Goal: Information Seeking & Learning: Learn about a topic

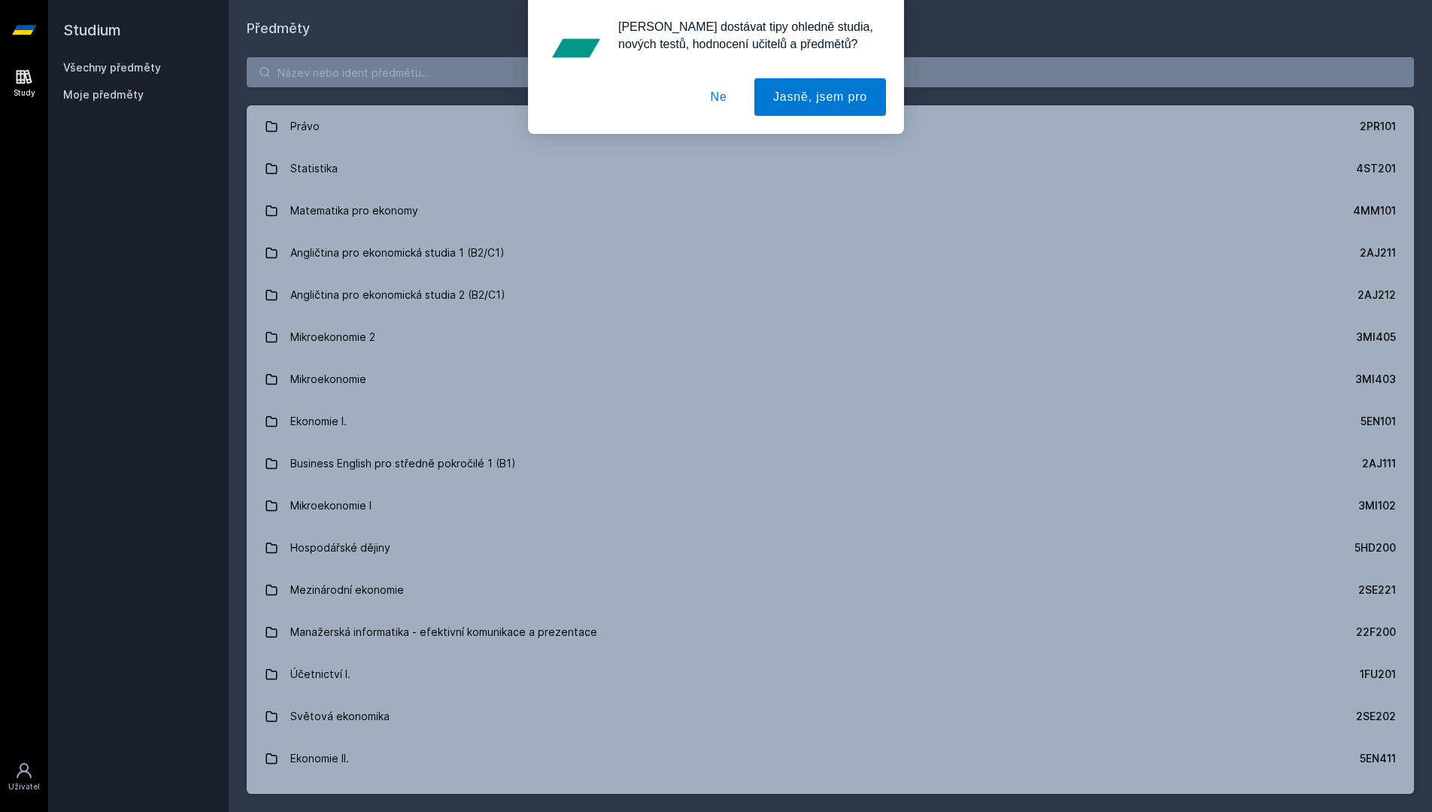
click at [674, 80] on div at bounding box center [716, 97] width 340 height 38
click at [728, 91] on button "Ne" at bounding box center [719, 97] width 54 height 38
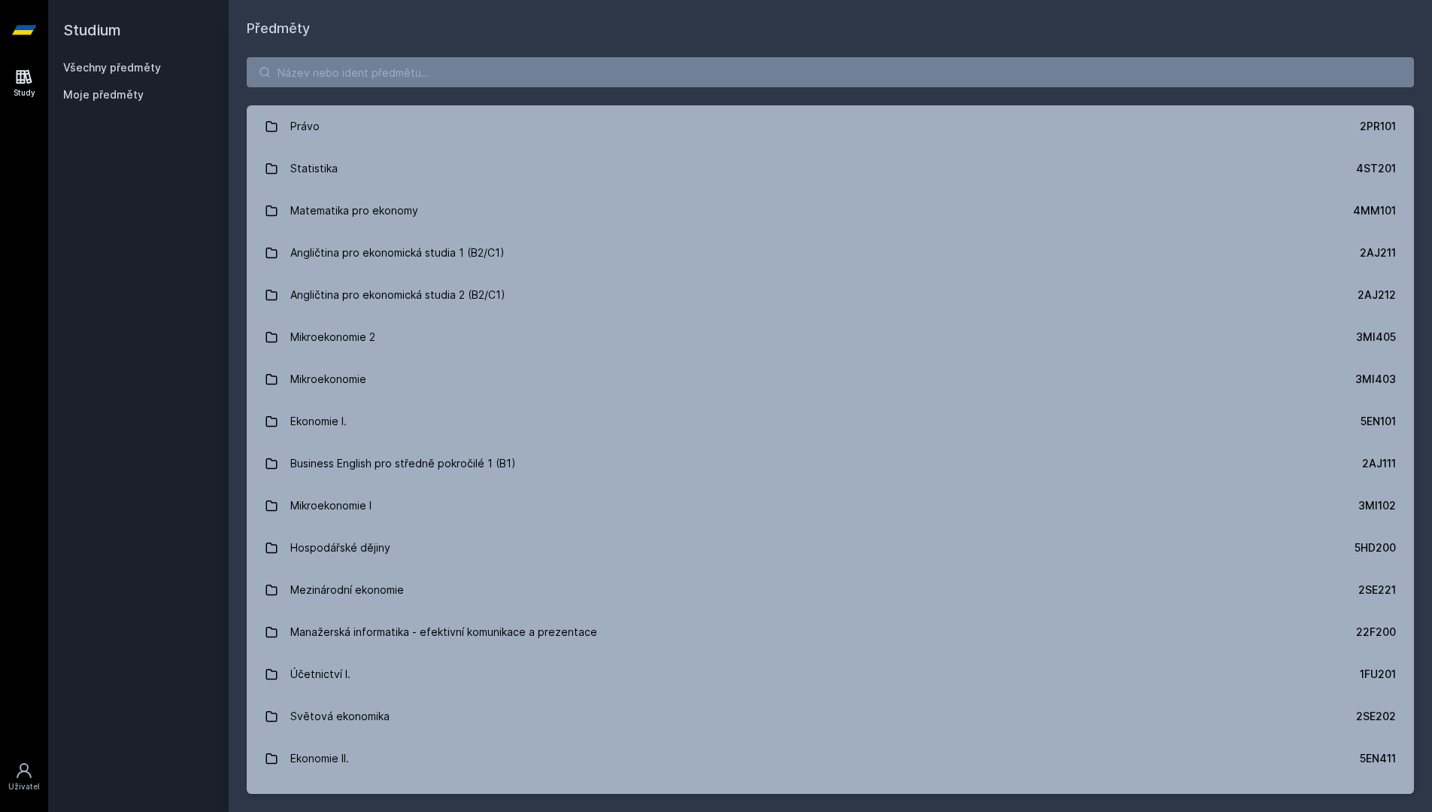
click at [724, 71] on div "[PERSON_NAME] dostávat tipy ohledně studia, nových testů, hodnocení učitelů a p…" at bounding box center [716, 67] width 1432 height 134
click at [724, 71] on input "search" at bounding box center [831, 72] width 1168 height 30
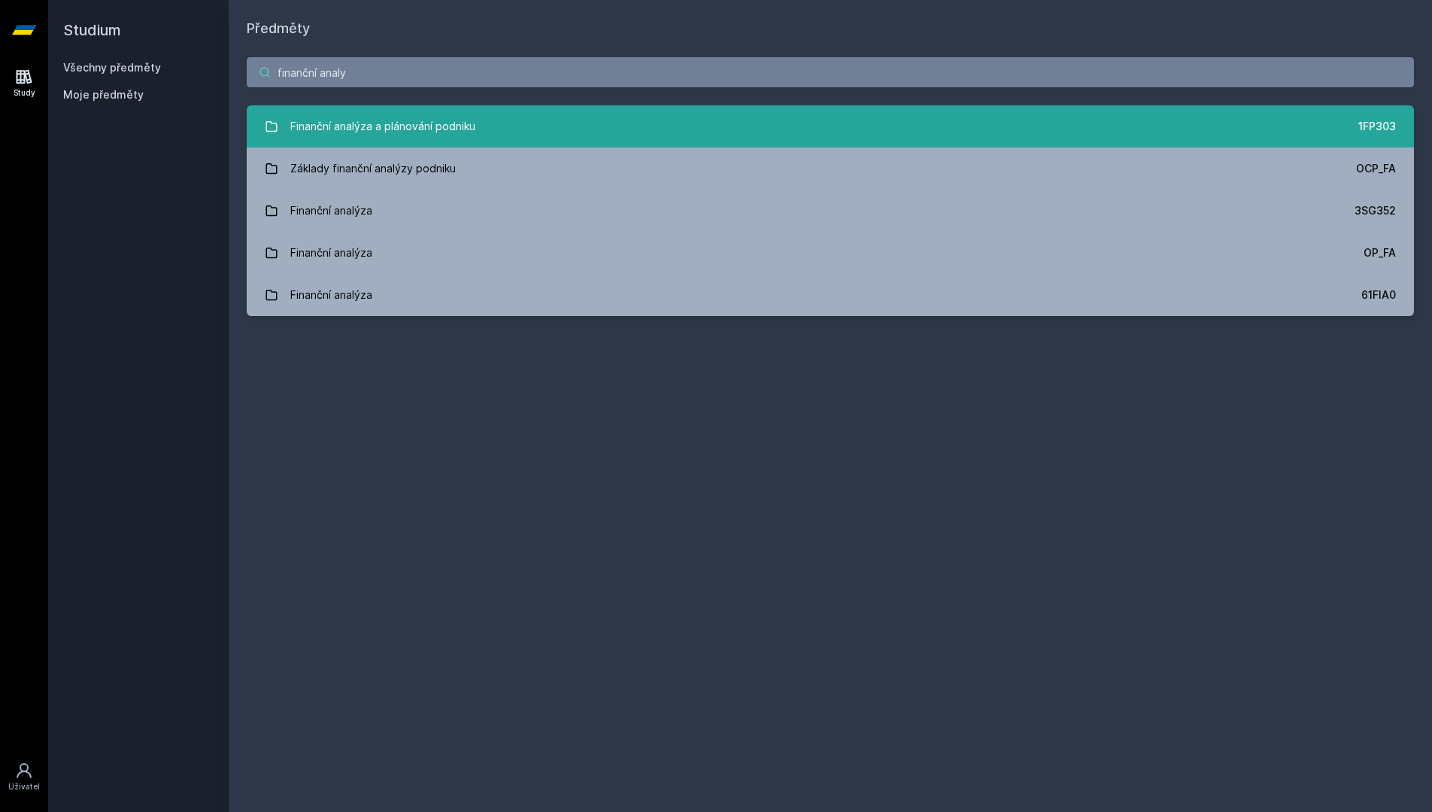
type input "finanční analy"
click at [747, 113] on link "Finanční analýza a plánování podniku 1FP303" at bounding box center [831, 126] width 1168 height 42
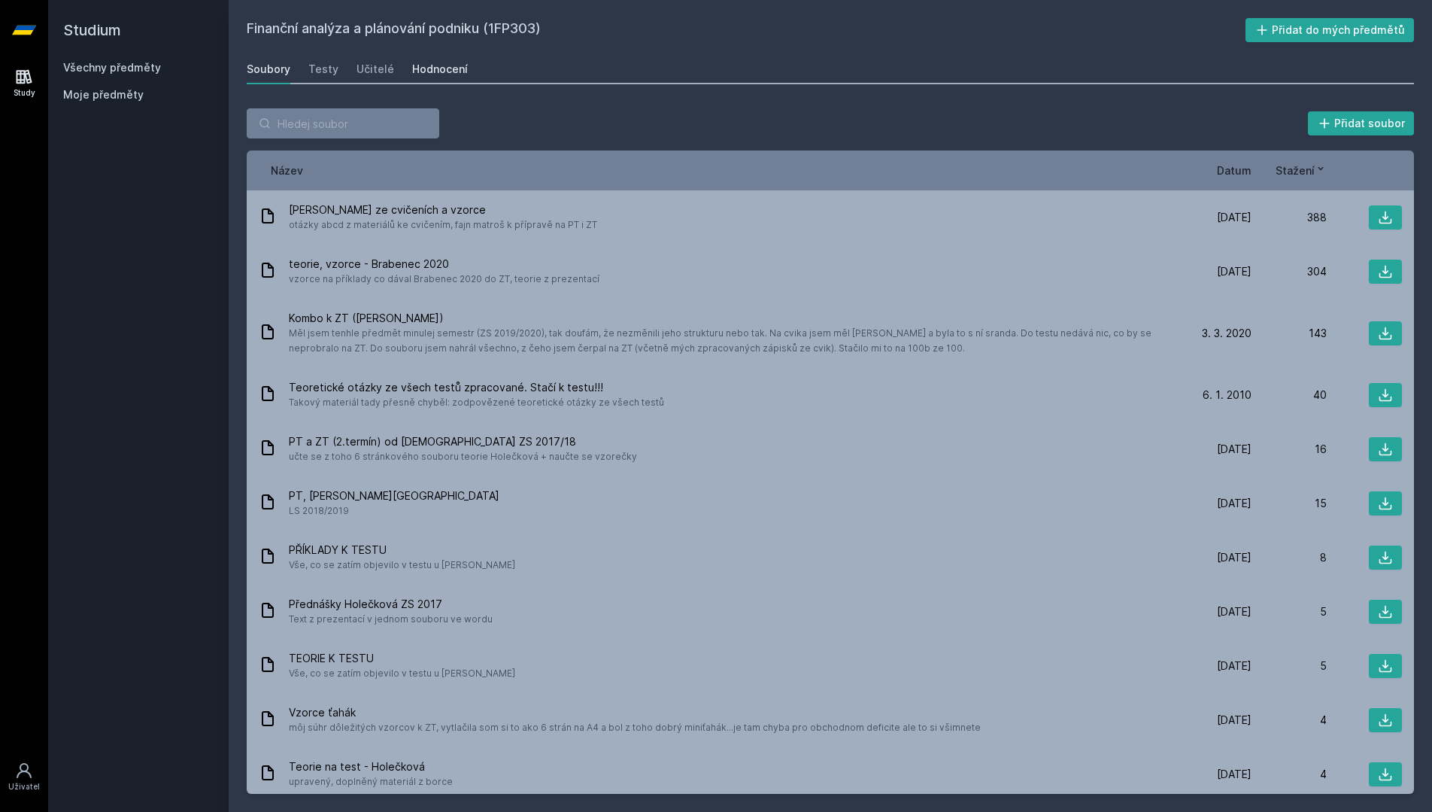
click at [415, 71] on div "Hodnocení" at bounding box center [440, 69] width 56 height 15
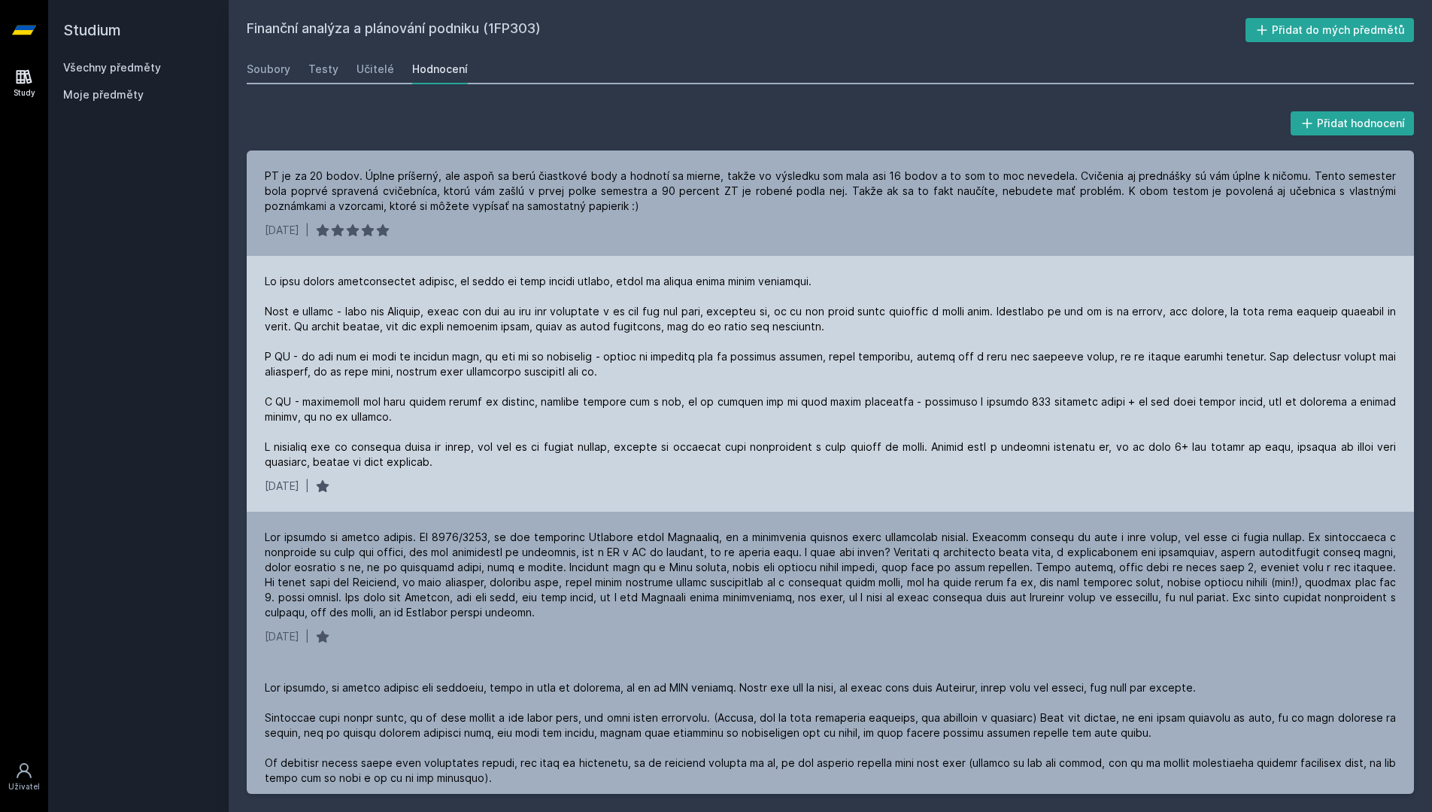
scroll to position [31, 0]
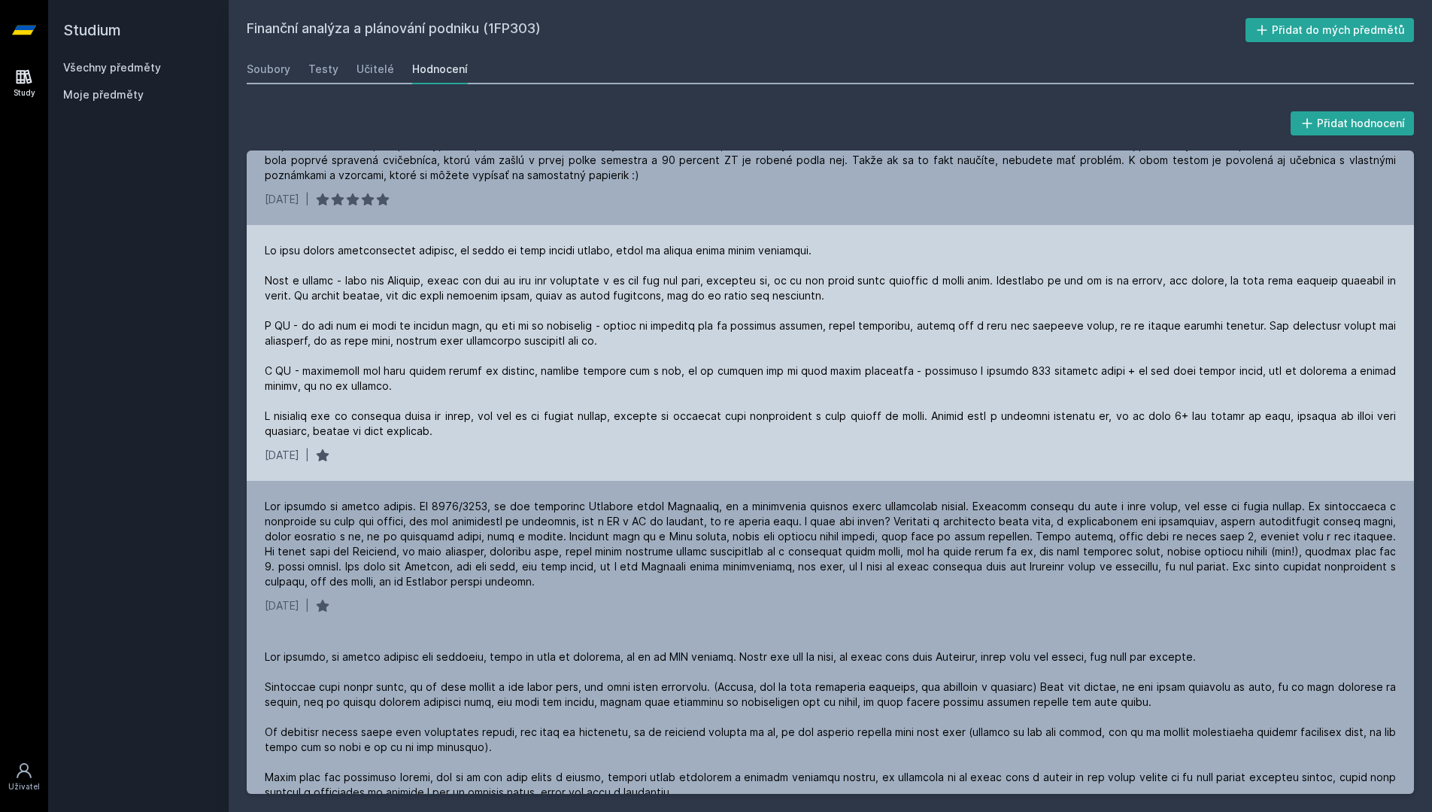
drag, startPoint x: 275, startPoint y: 205, endPoint x: 279, endPoint y: 236, distance: 31.1
click at [277, 224] on div "PT je za 20 bodov. Úplne príšerný, ale aspoň sa berú čiastkové body a hodnotí s…" at bounding box center [831, 172] width 1168 height 105
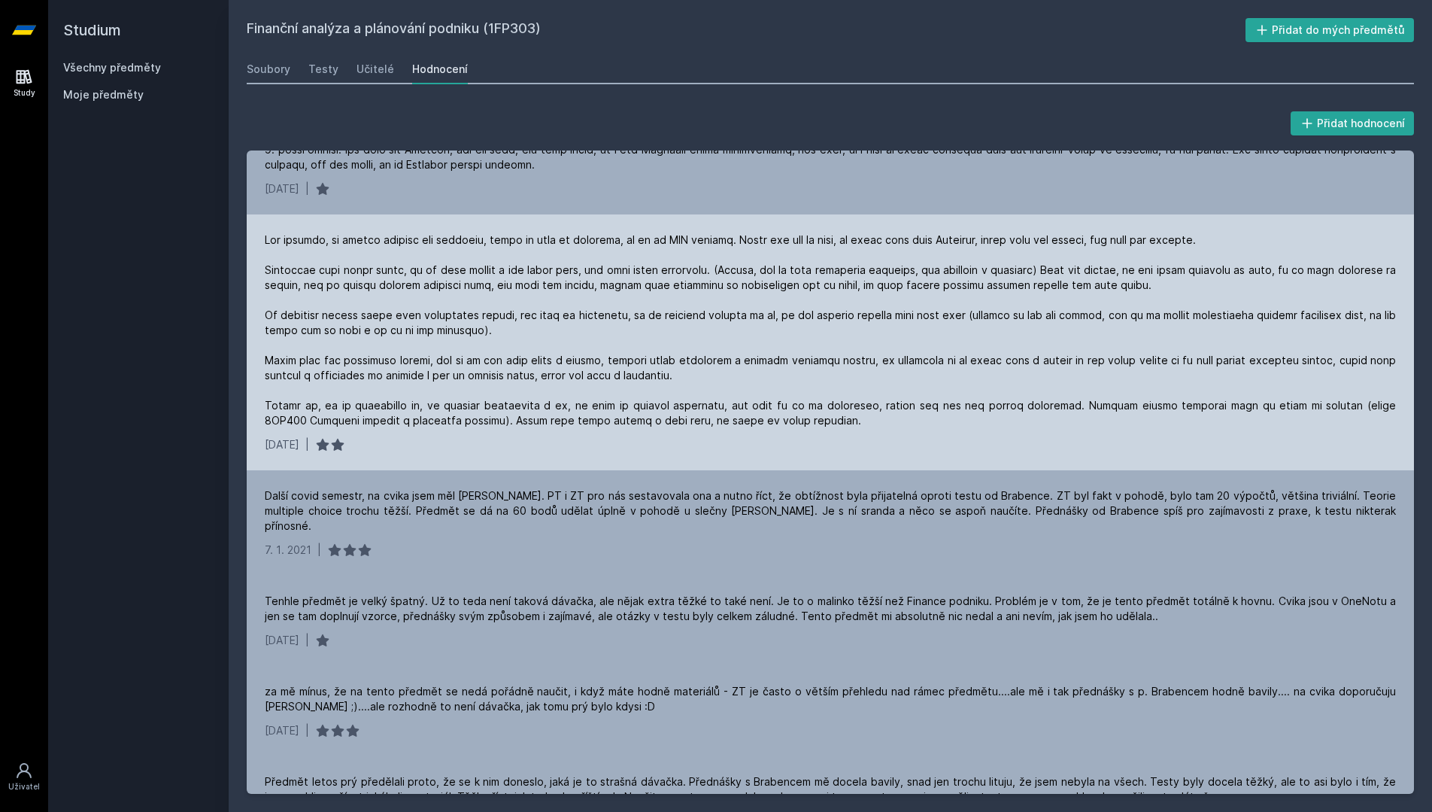
scroll to position [458, 0]
